Goal: Check status: Check status

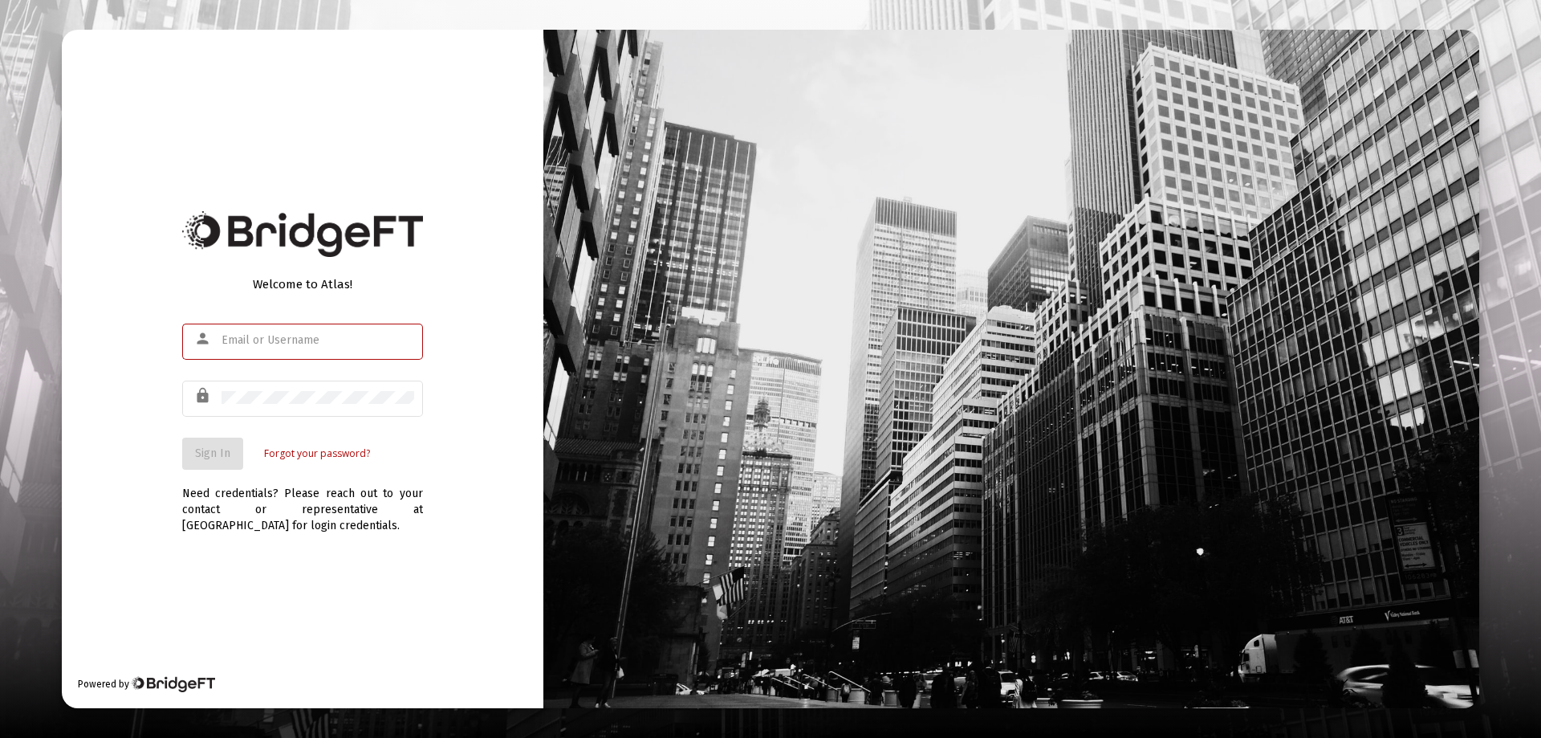
type input "[EMAIL_ADDRESS][DOMAIN_NAME]"
click at [104, 431] on div "Welcome to Atlas! person [EMAIL_ADDRESS][DOMAIN_NAME] lock Sign In Forgot your …" at bounding box center [303, 369] width 482 height 678
click at [238, 461] on button "Sign In" at bounding box center [212, 453] width 61 height 32
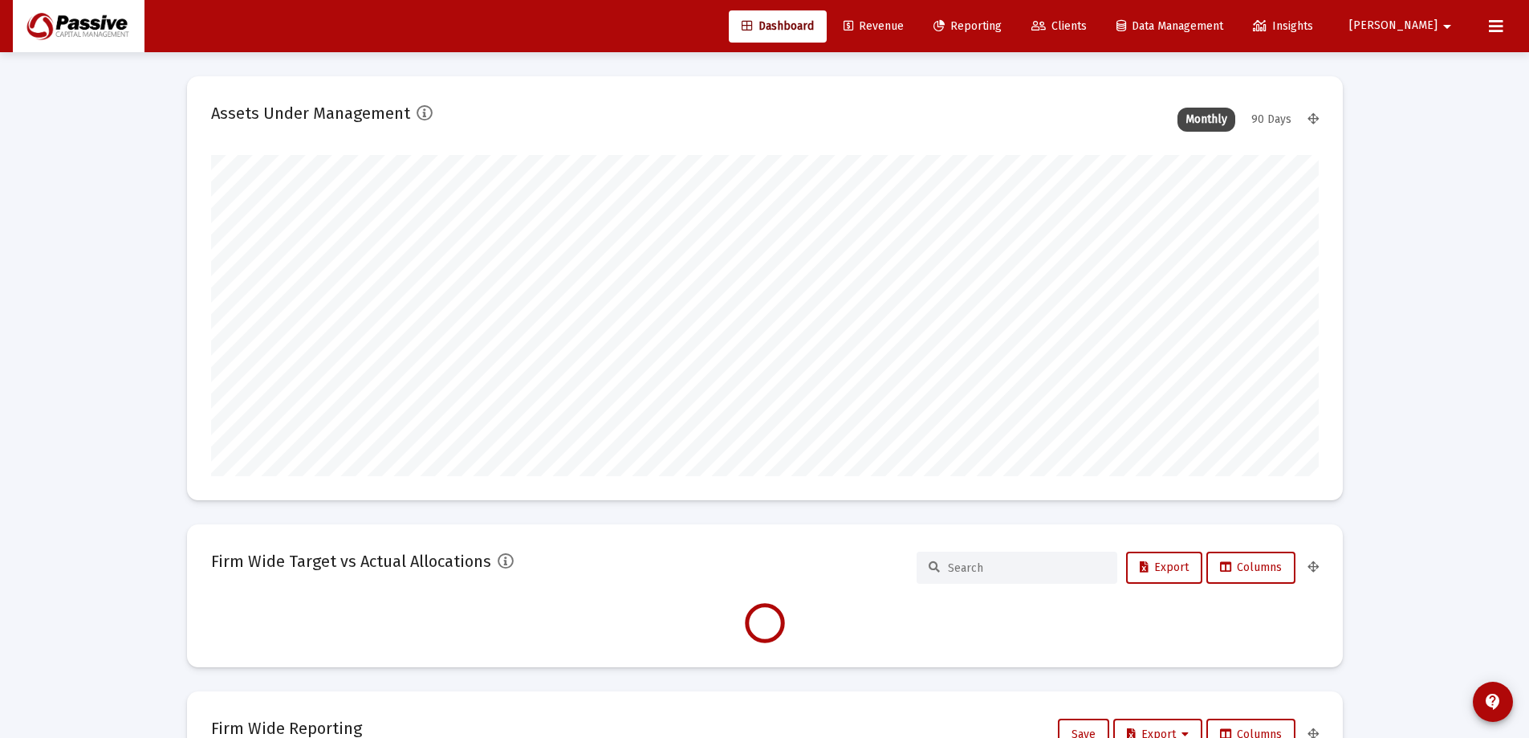
scroll to position [321, 1108]
click at [1015, 19] on link "Reporting" at bounding box center [968, 26] width 94 height 32
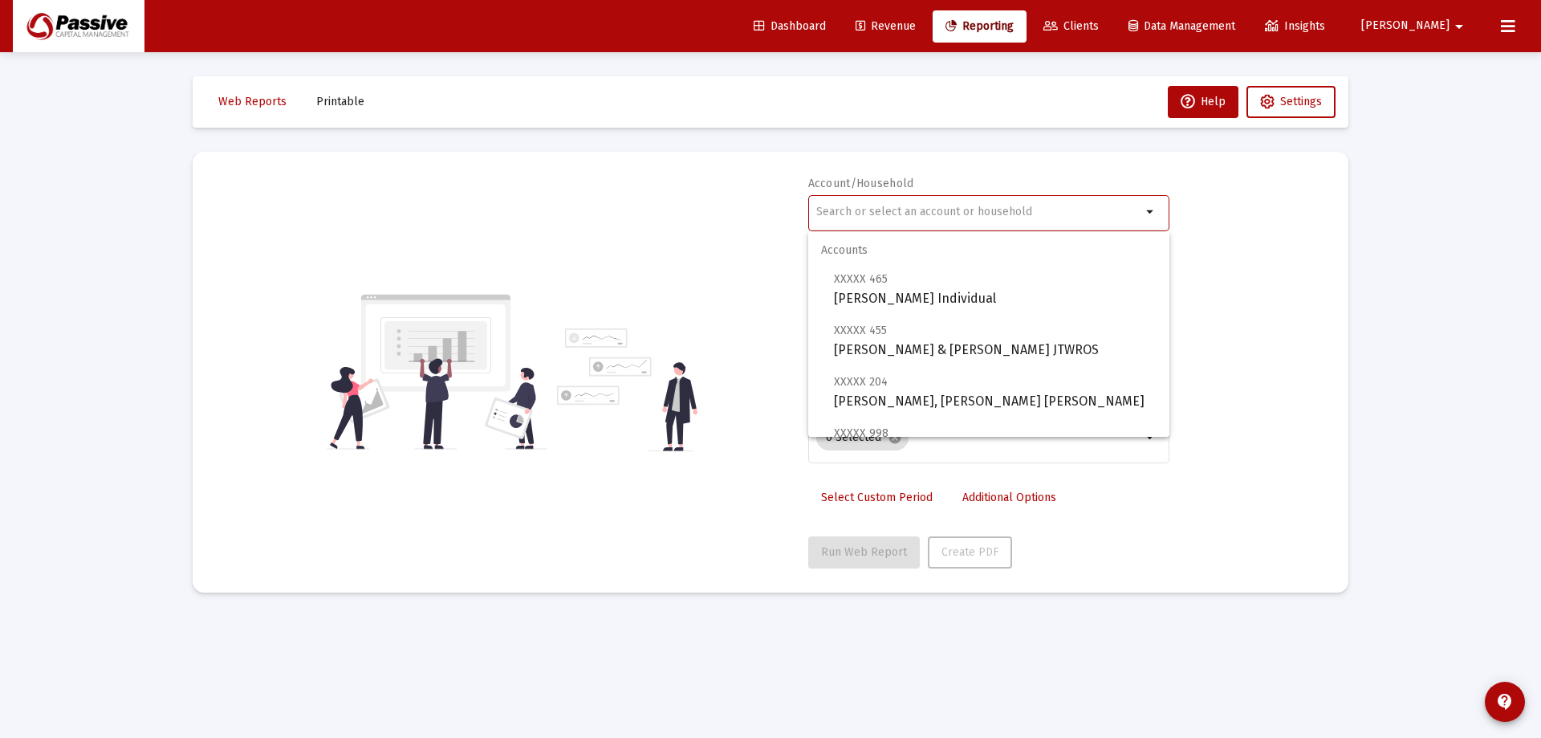
click at [908, 206] on input "text" at bounding box center [978, 211] width 325 height 13
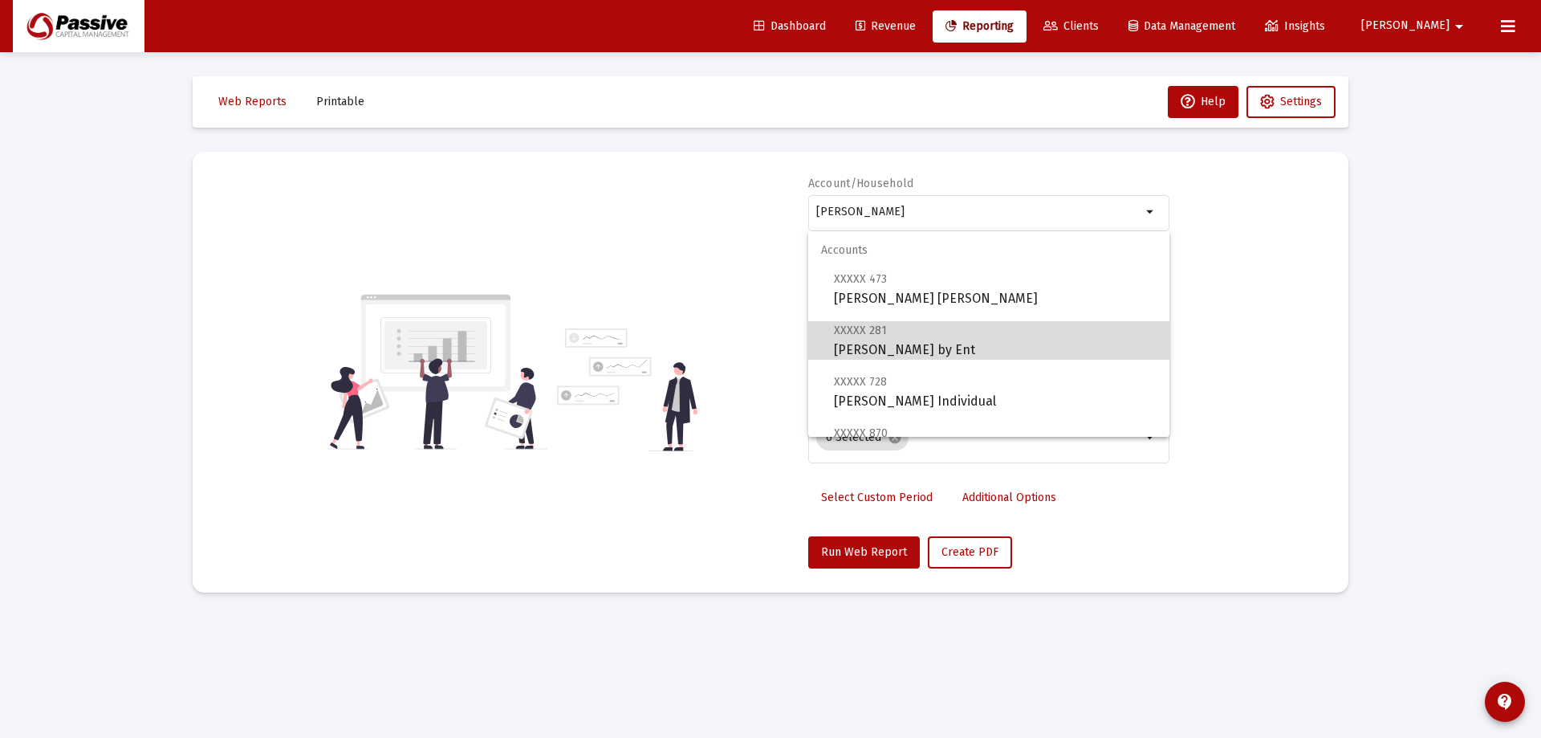
click at [994, 344] on span "XXXXX 281 [PERSON_NAME] by Ent" at bounding box center [995, 339] width 323 height 39
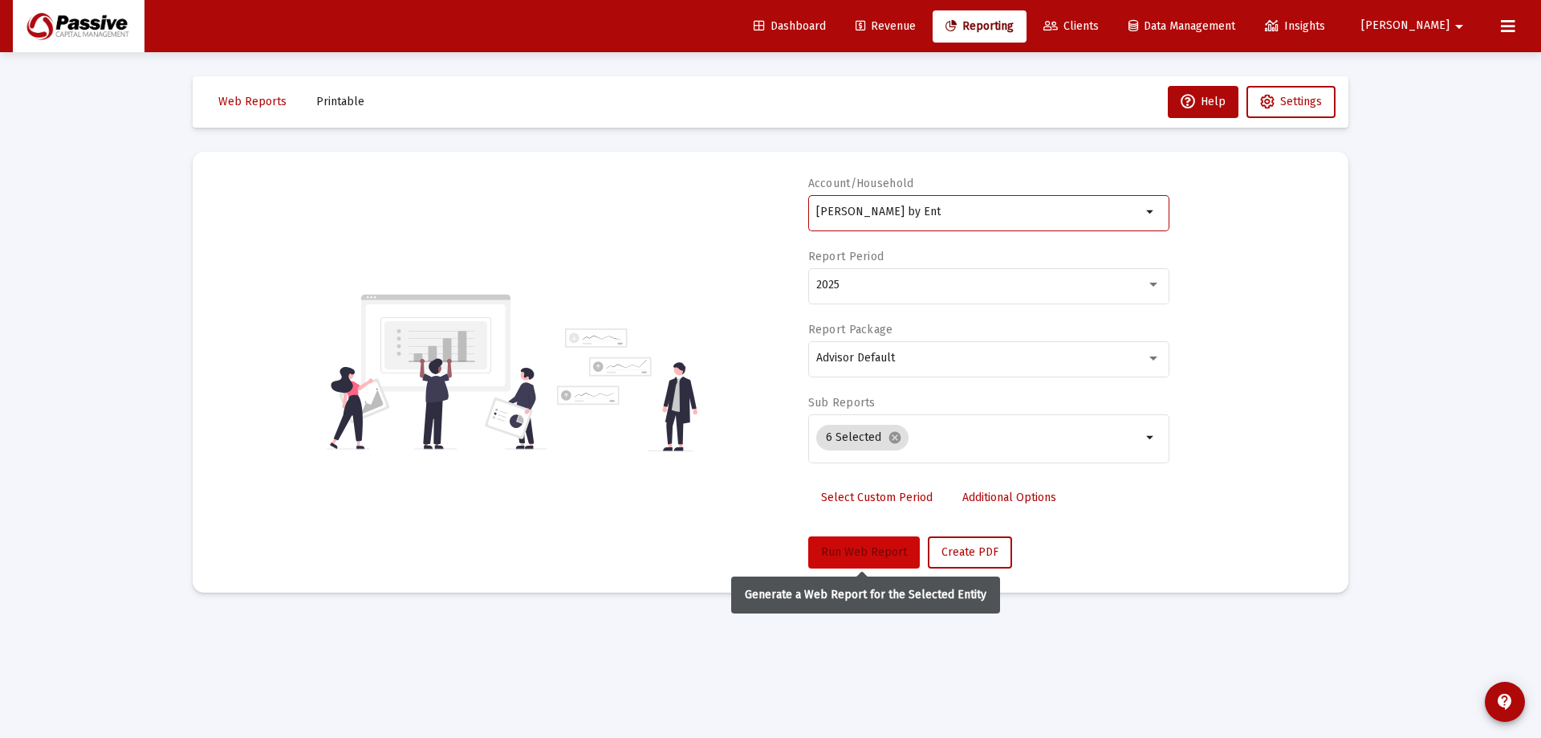
click at [870, 554] on span "Run Web Report" at bounding box center [864, 552] width 86 height 14
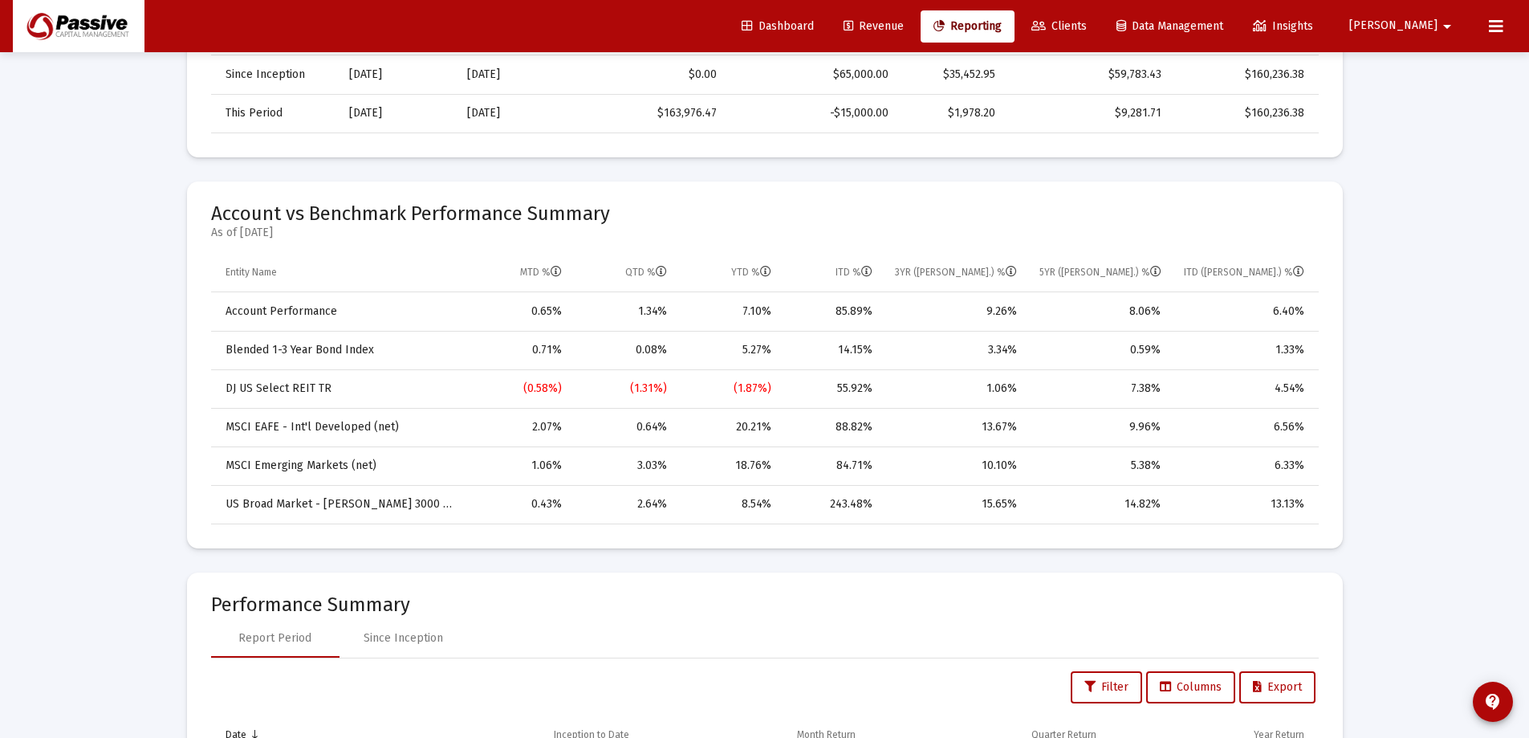
scroll to position [883, 0]
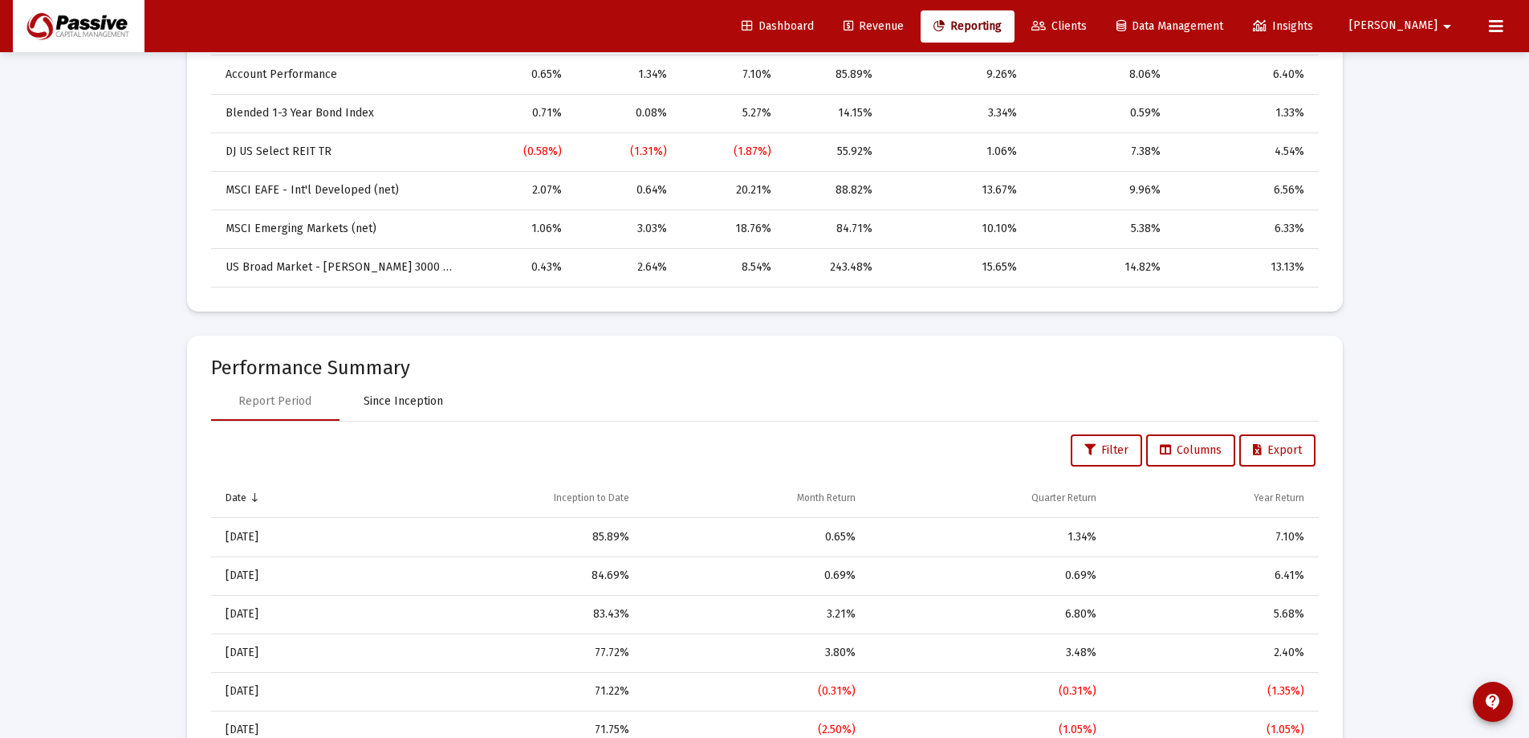
click at [412, 408] on div "Since Inception" at bounding box center [403, 401] width 79 height 16
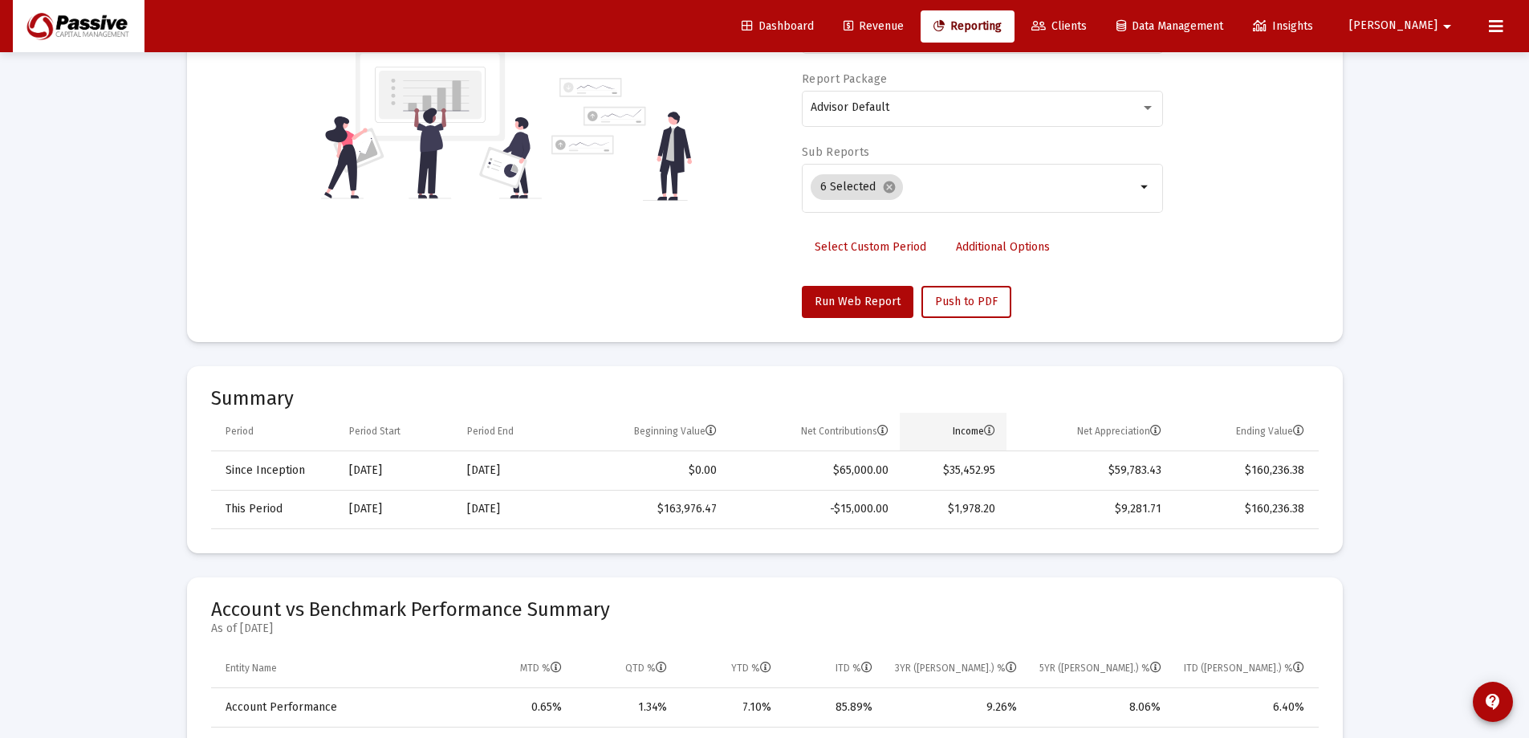
scroll to position [80, 0]
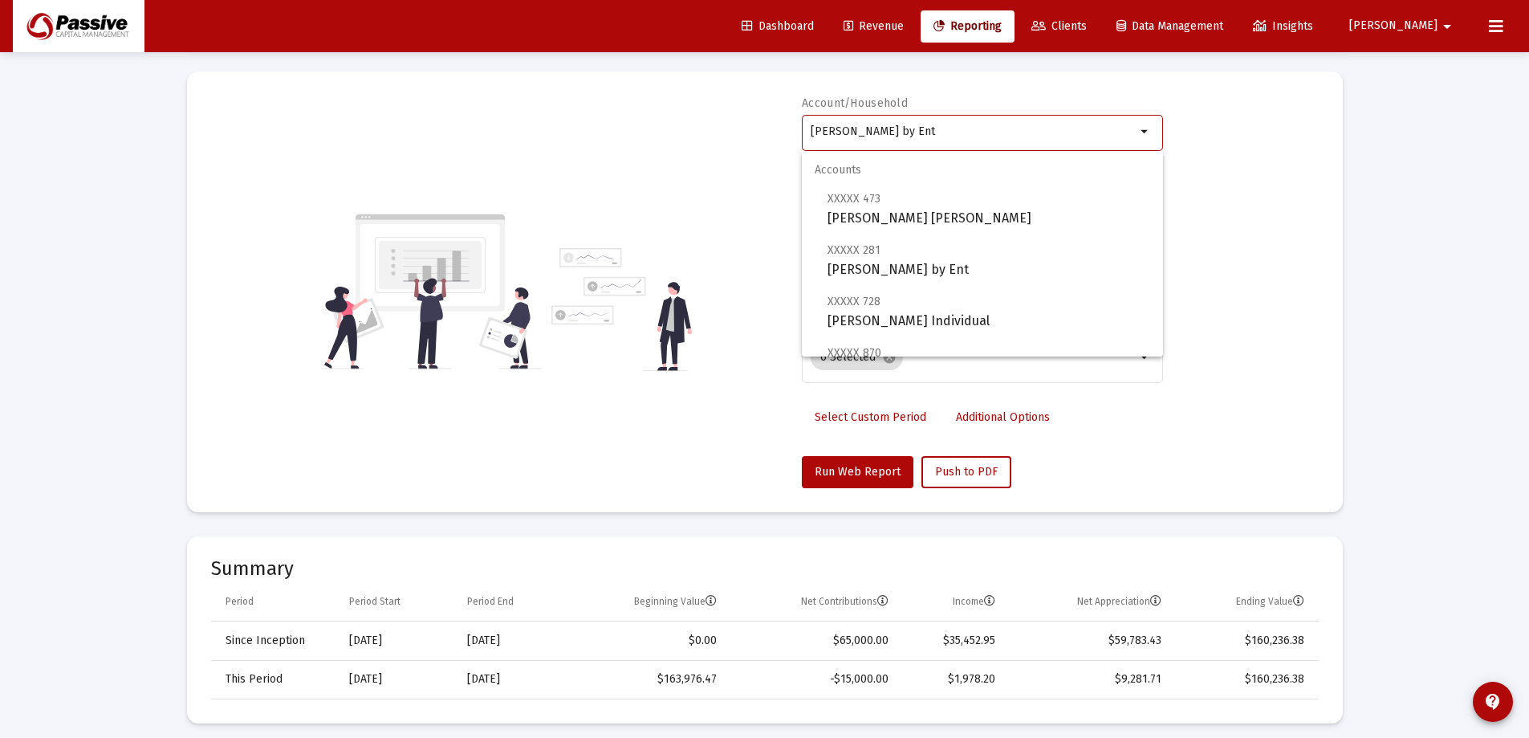
click at [1005, 129] on input "[PERSON_NAME] by Ent" at bounding box center [973, 131] width 325 height 13
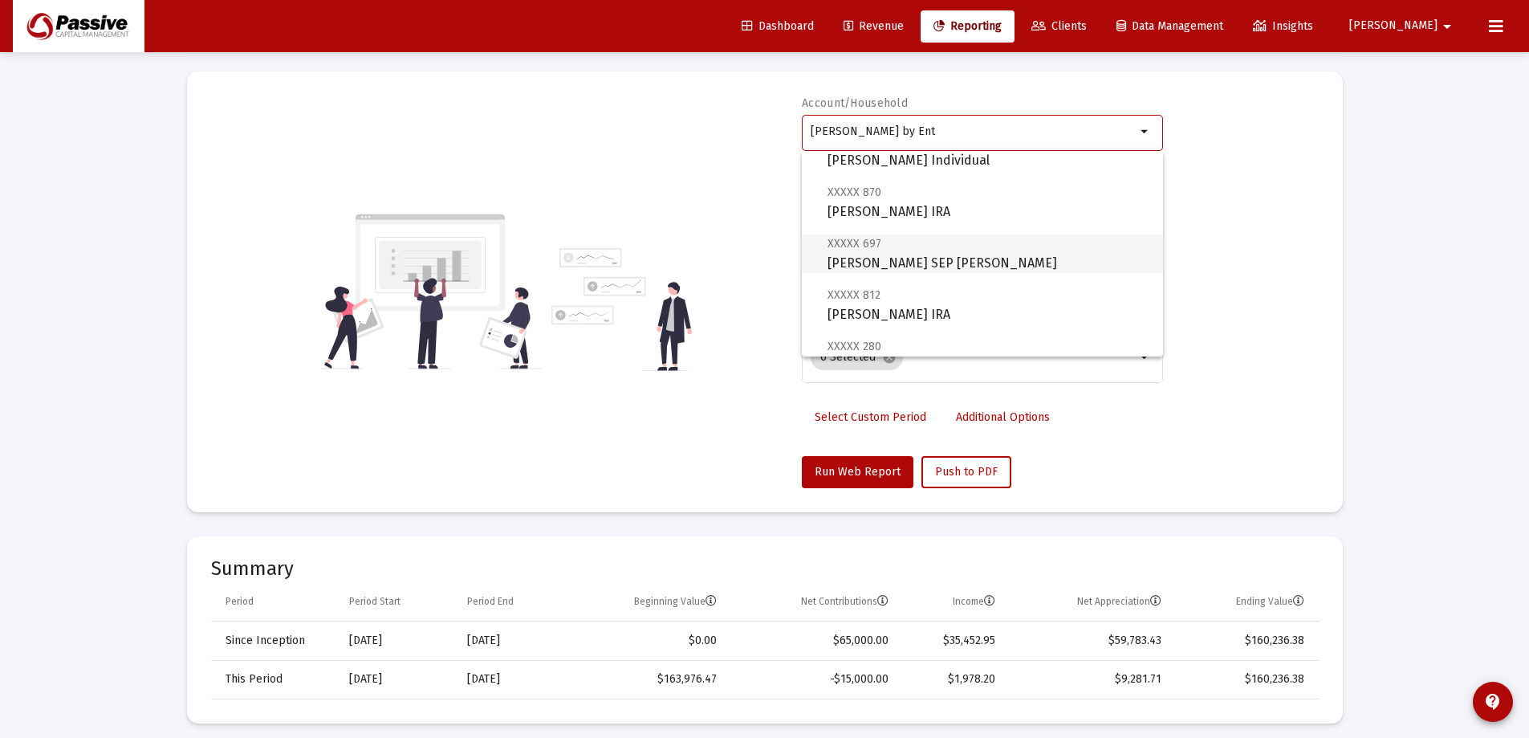
click at [987, 268] on span "XXXXX 697 [PERSON_NAME] SEP [PERSON_NAME]" at bounding box center [989, 253] width 323 height 39
type input "[PERSON_NAME] SEP [PERSON_NAME]"
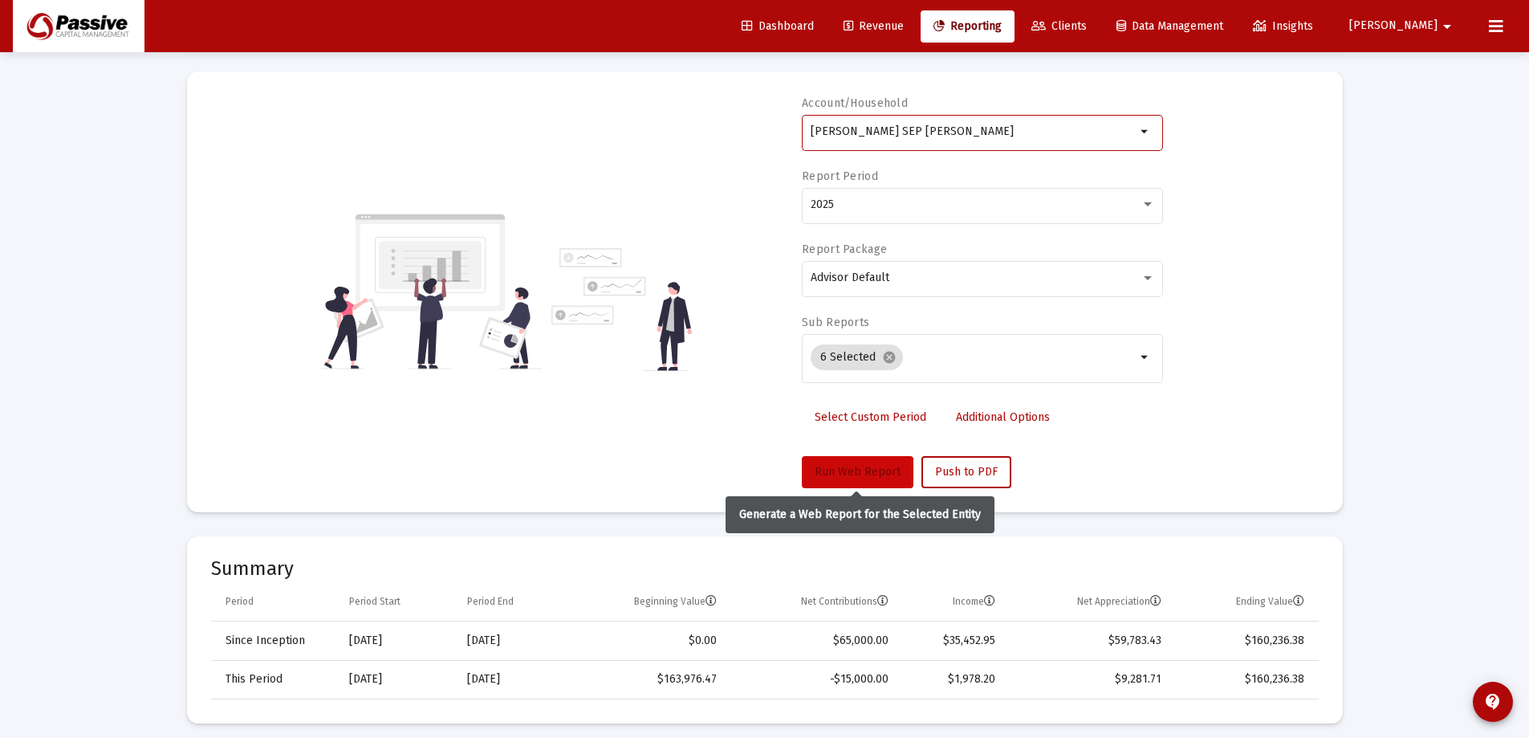
click at [866, 471] on span "Run Web Report" at bounding box center [858, 472] width 86 height 14
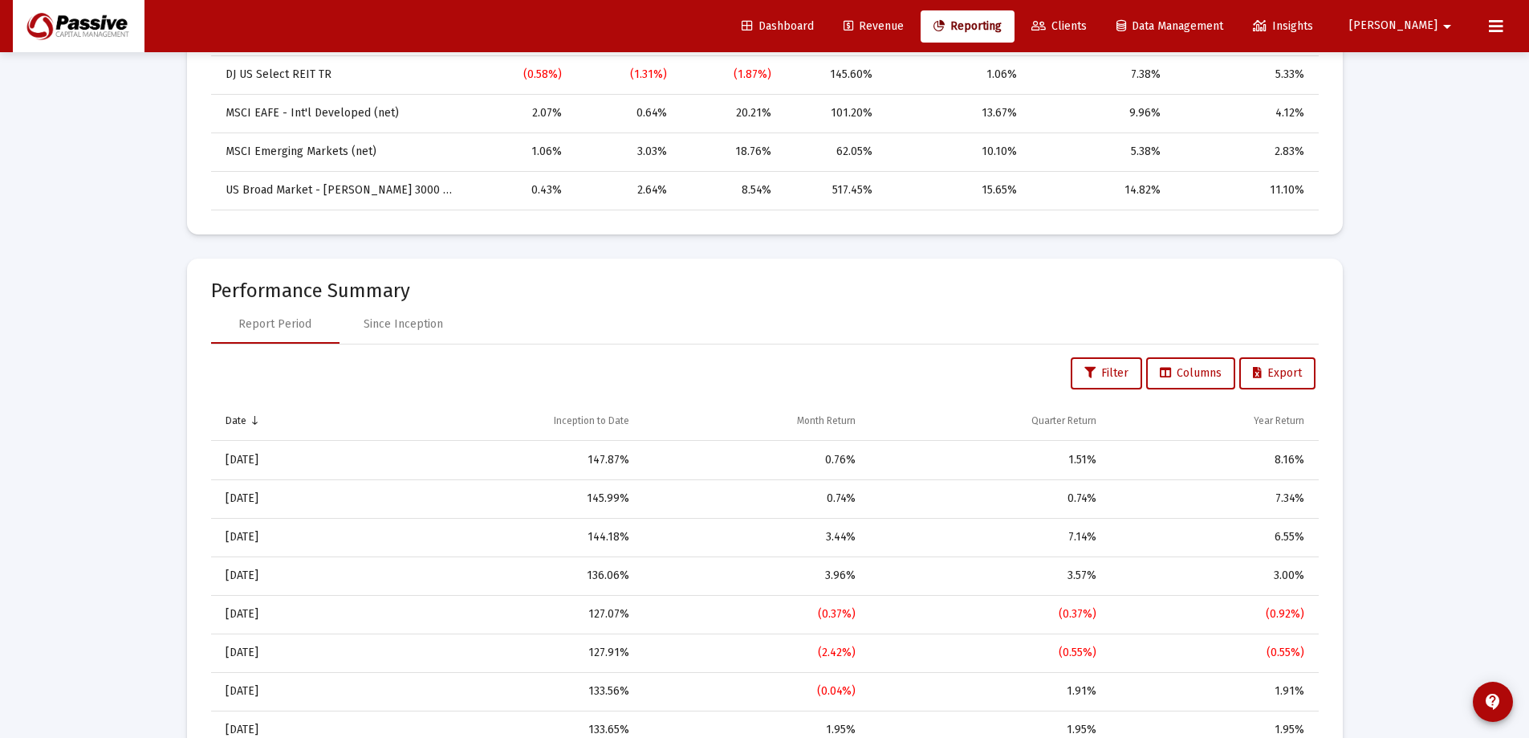
scroll to position [963, 0]
click at [430, 327] on div "Since Inception" at bounding box center [403, 321] width 79 height 16
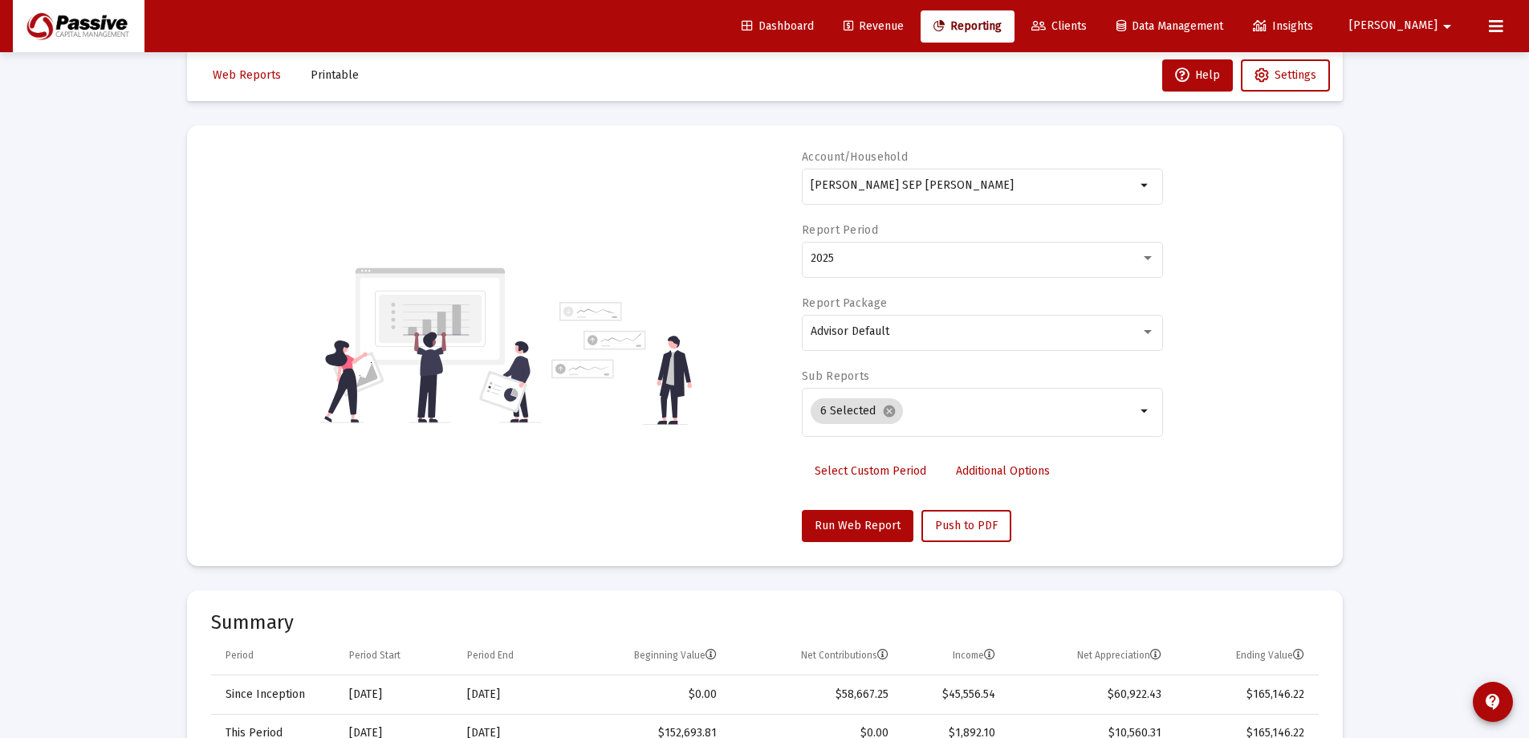
scroll to position [0, 0]
